Goal: Transaction & Acquisition: Purchase product/service

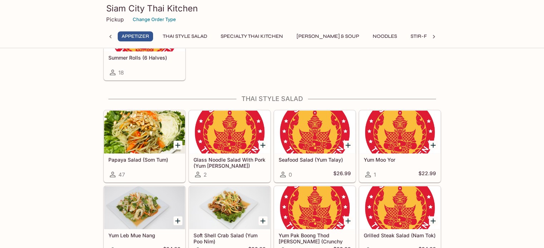
click at [254, 31] on div "Siam City Thai Kitchen Pickup Change Order Type Appetizer Thai Style Salad Spec…" at bounding box center [271, 23] width 343 height 46
click at [254, 35] on button "Specialty Thai Kitchen" at bounding box center [252, 36] width 70 height 10
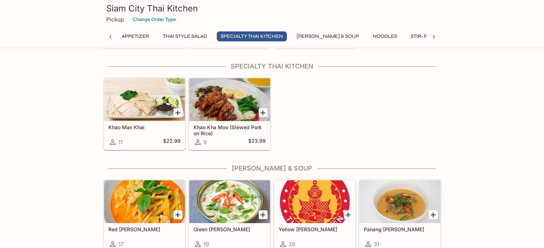
scroll to position [430, 0]
click at [305, 36] on button "[PERSON_NAME] & Soup" at bounding box center [327, 36] width 70 height 10
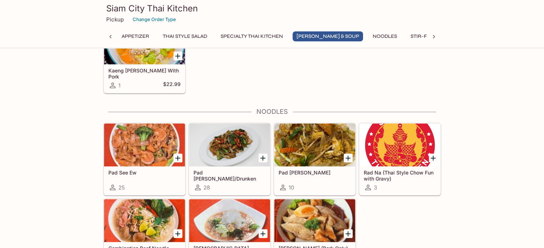
scroll to position [746, 0]
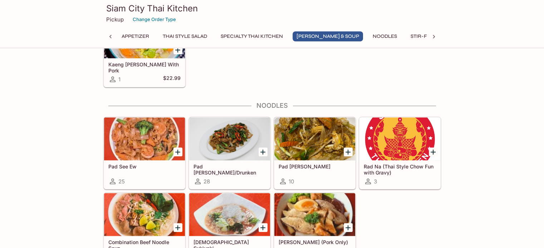
click at [146, 155] on div at bounding box center [144, 139] width 81 height 43
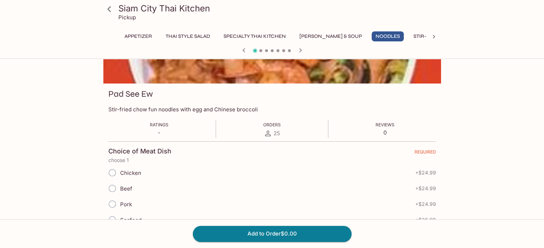
scroll to position [71, 0]
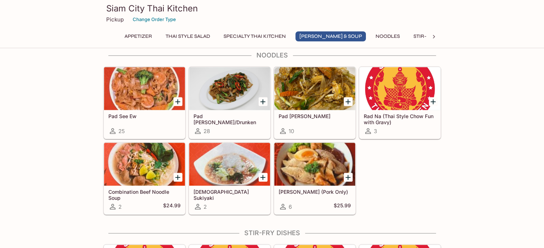
scroll to position [806, 0]
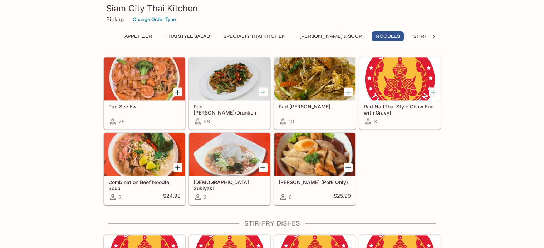
click at [229, 97] on link "Pad [PERSON_NAME]/Drunken Noodle 28" at bounding box center [229, 93] width 81 height 72
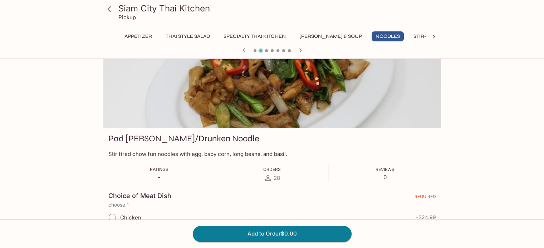
scroll to position [143, 0]
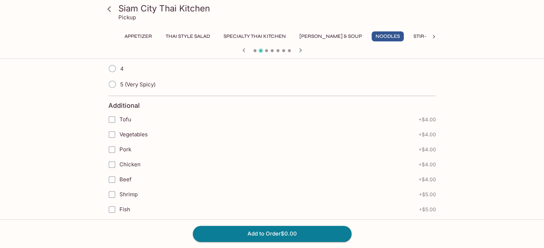
scroll to position [270, 0]
